Goal: Task Accomplishment & Management: Complete application form

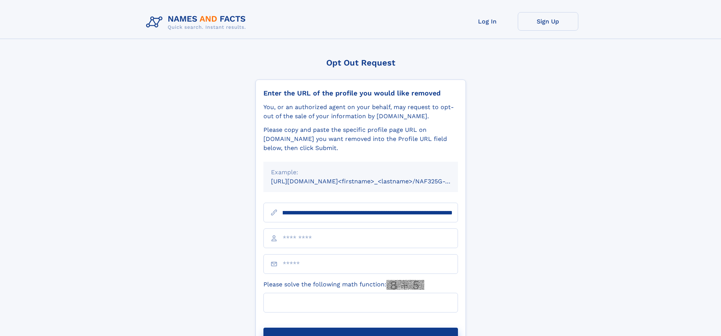
scroll to position [0, 90]
type input "**********"
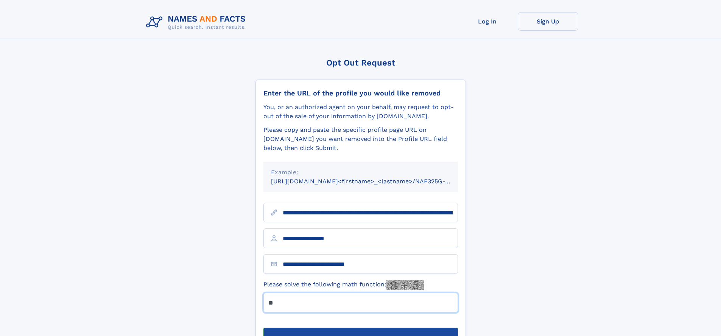
type input "**"
click at [360, 327] on button "Submit Opt Out Request" at bounding box center [360, 339] width 195 height 24
